Goal: Task Accomplishment & Management: Manage account settings

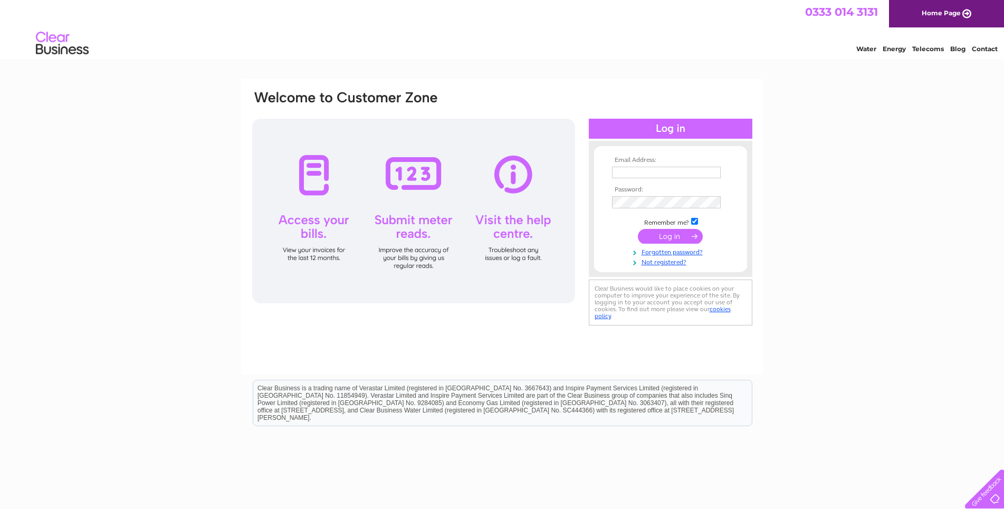
click at [641, 169] on input "text" at bounding box center [666, 173] width 109 height 12
click at [641, 170] on input "text" at bounding box center [667, 173] width 110 height 13
type input "contact@johnlwright.co.uk"
click at [684, 238] on input "submit" at bounding box center [670, 236] width 65 height 15
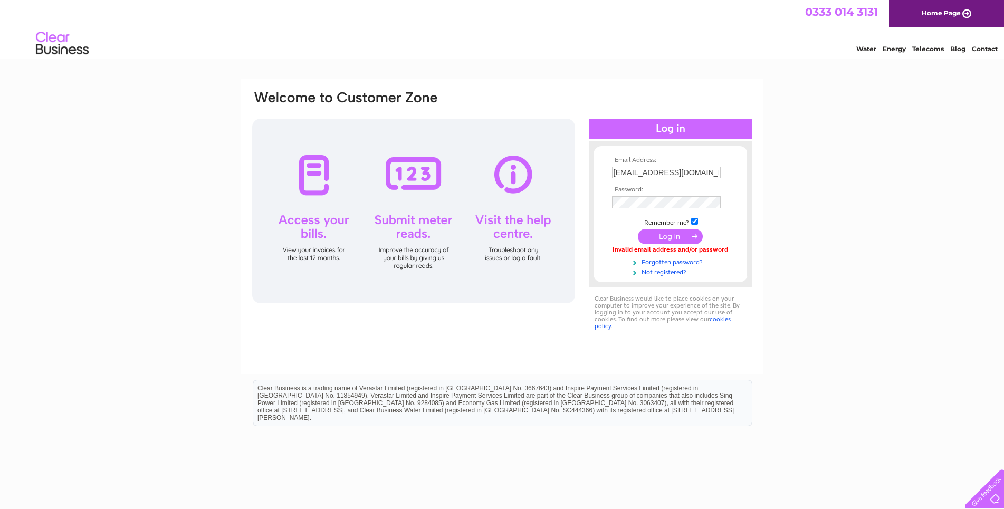
click at [678, 241] on input "submit" at bounding box center [670, 236] width 65 height 15
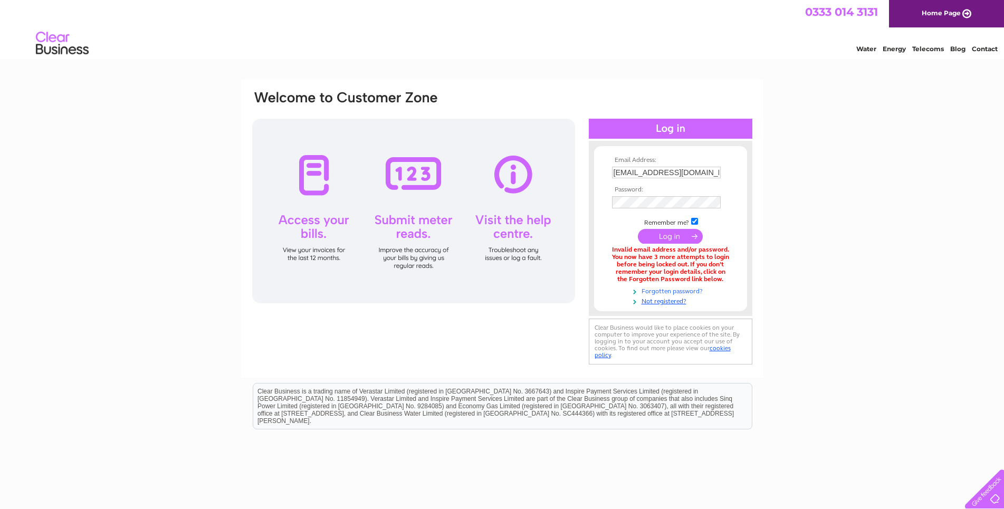
click at [681, 292] on link "Forgotten password?" at bounding box center [672, 290] width 120 height 10
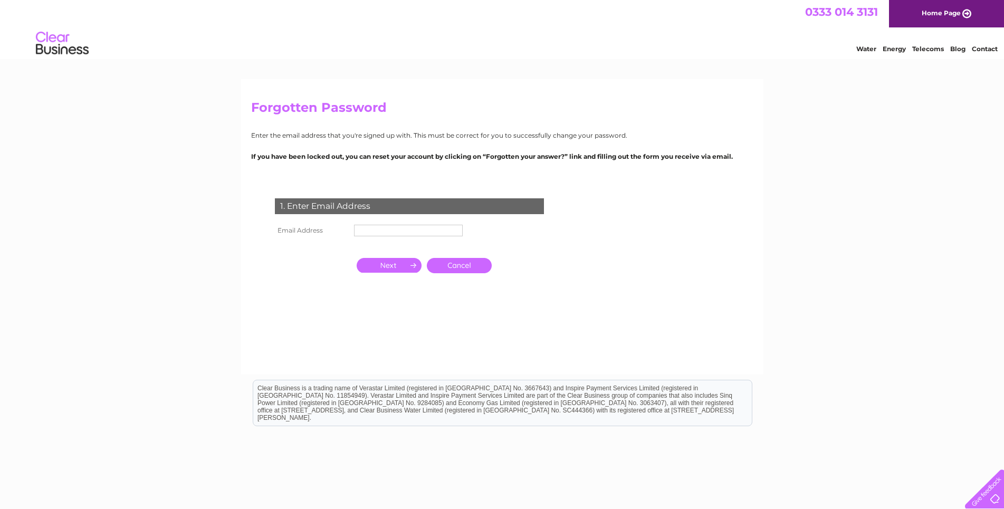
click at [421, 234] on input "text" at bounding box center [408, 231] width 109 height 12
type input "[EMAIL_ADDRESS][DOMAIN_NAME]"
click at [390, 270] on input "button" at bounding box center [389, 265] width 65 height 15
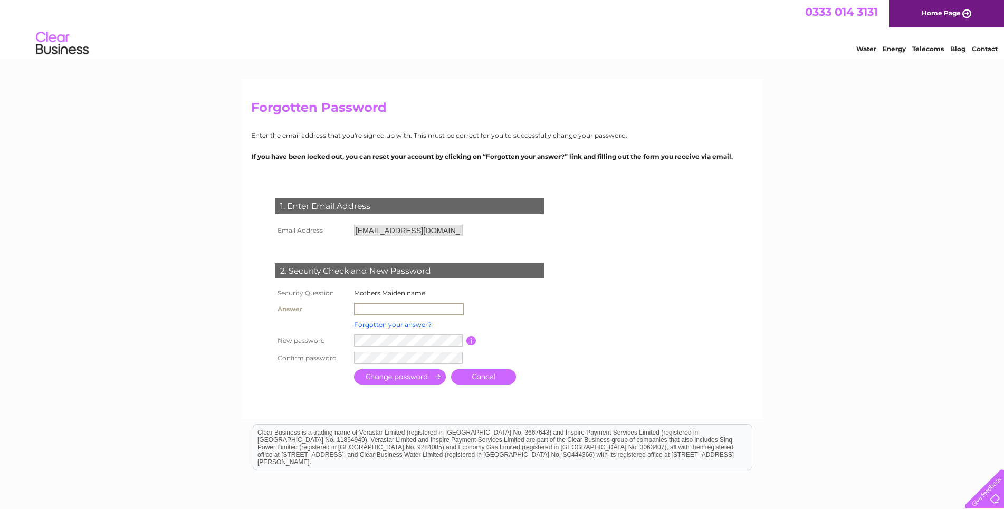
click at [383, 308] on input "text" at bounding box center [409, 309] width 110 height 13
type input "Herring"
click at [404, 379] on input "submit" at bounding box center [400, 376] width 92 height 15
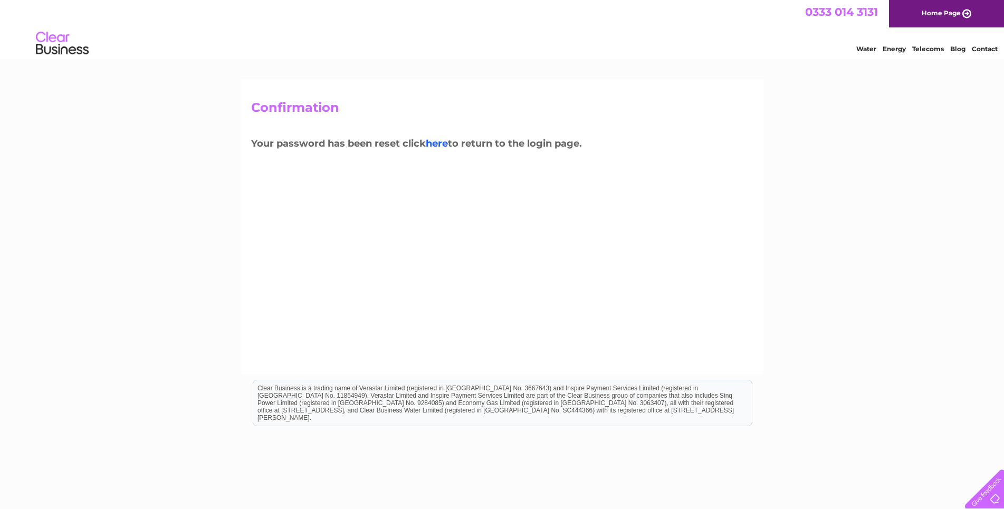
click at [441, 144] on link "here" at bounding box center [437, 144] width 22 height 12
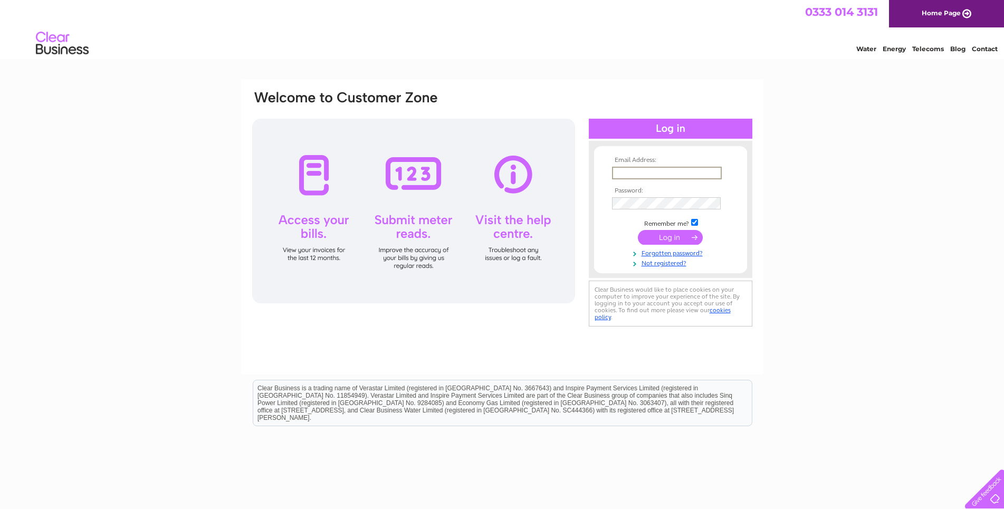
click at [685, 171] on input "text" at bounding box center [667, 173] width 110 height 13
type input "contact@johnlwright.co.uk"
click at [663, 239] on input "submit" at bounding box center [670, 236] width 65 height 15
click at [676, 236] on input "submit" at bounding box center [670, 237] width 65 height 15
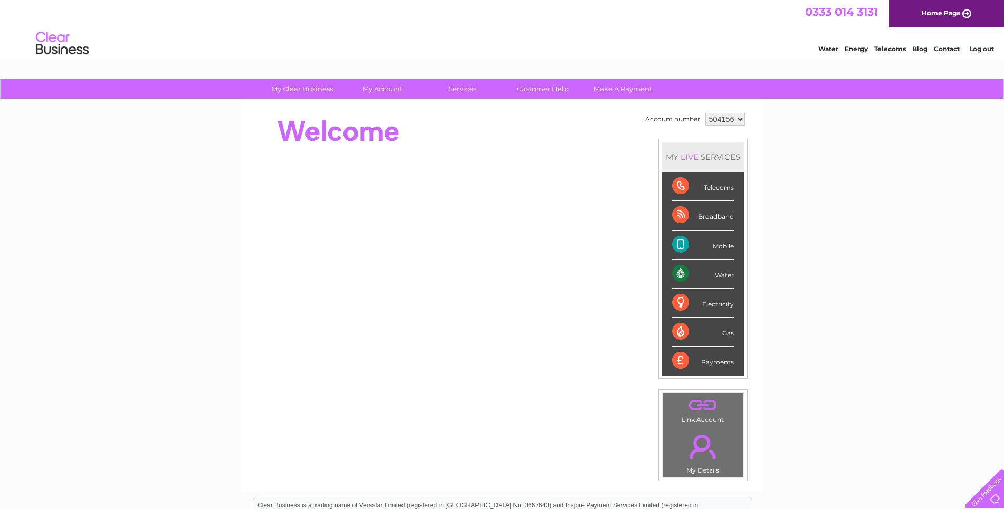
click at [76, 237] on div "My Clear Business Login Details My Details My Preferences Link Account My Accou…" at bounding box center [502, 375] width 1004 height 593
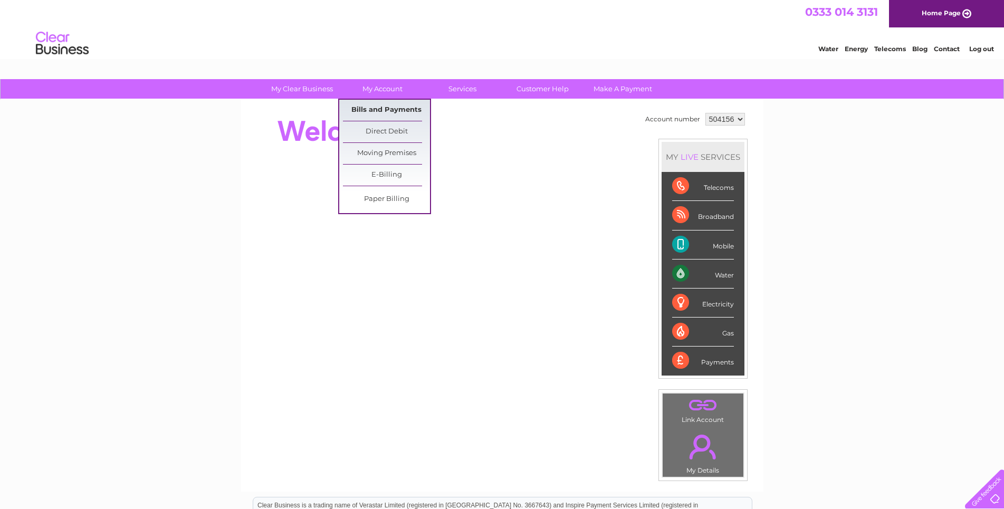
click at [377, 107] on link "Bills and Payments" at bounding box center [386, 110] width 87 height 21
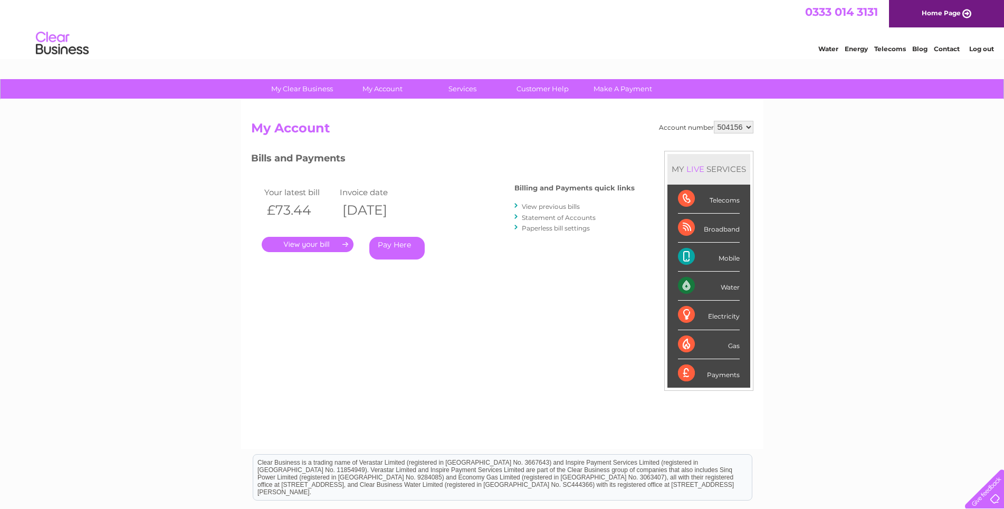
click at [322, 247] on link "." at bounding box center [308, 244] width 92 height 15
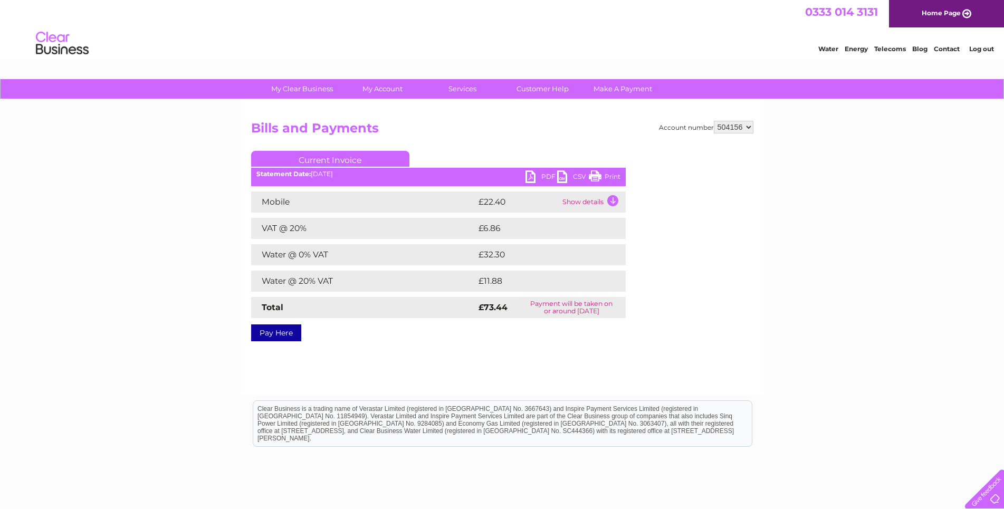
click at [979, 53] on link "Log out" at bounding box center [981, 49] width 25 height 8
